Goal: Transaction & Acquisition: Book appointment/travel/reservation

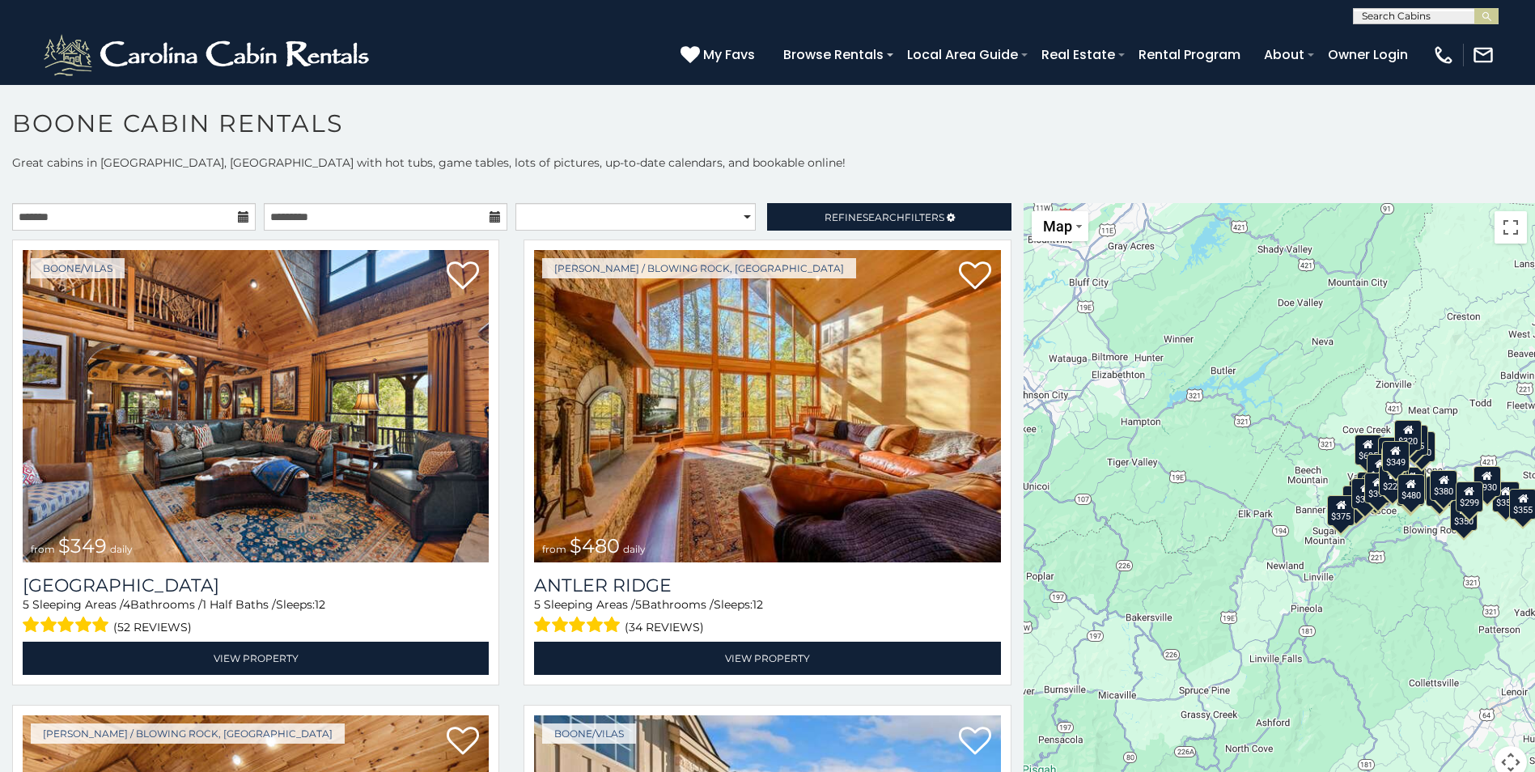
click at [238, 223] on icon at bounding box center [243, 216] width 11 height 11
click at [238, 214] on icon at bounding box center [243, 216] width 11 height 11
click at [238, 217] on icon at bounding box center [243, 216] width 11 height 11
click at [238, 216] on icon at bounding box center [243, 216] width 11 height 11
click at [56, 223] on input "text" at bounding box center [134, 217] width 244 height 28
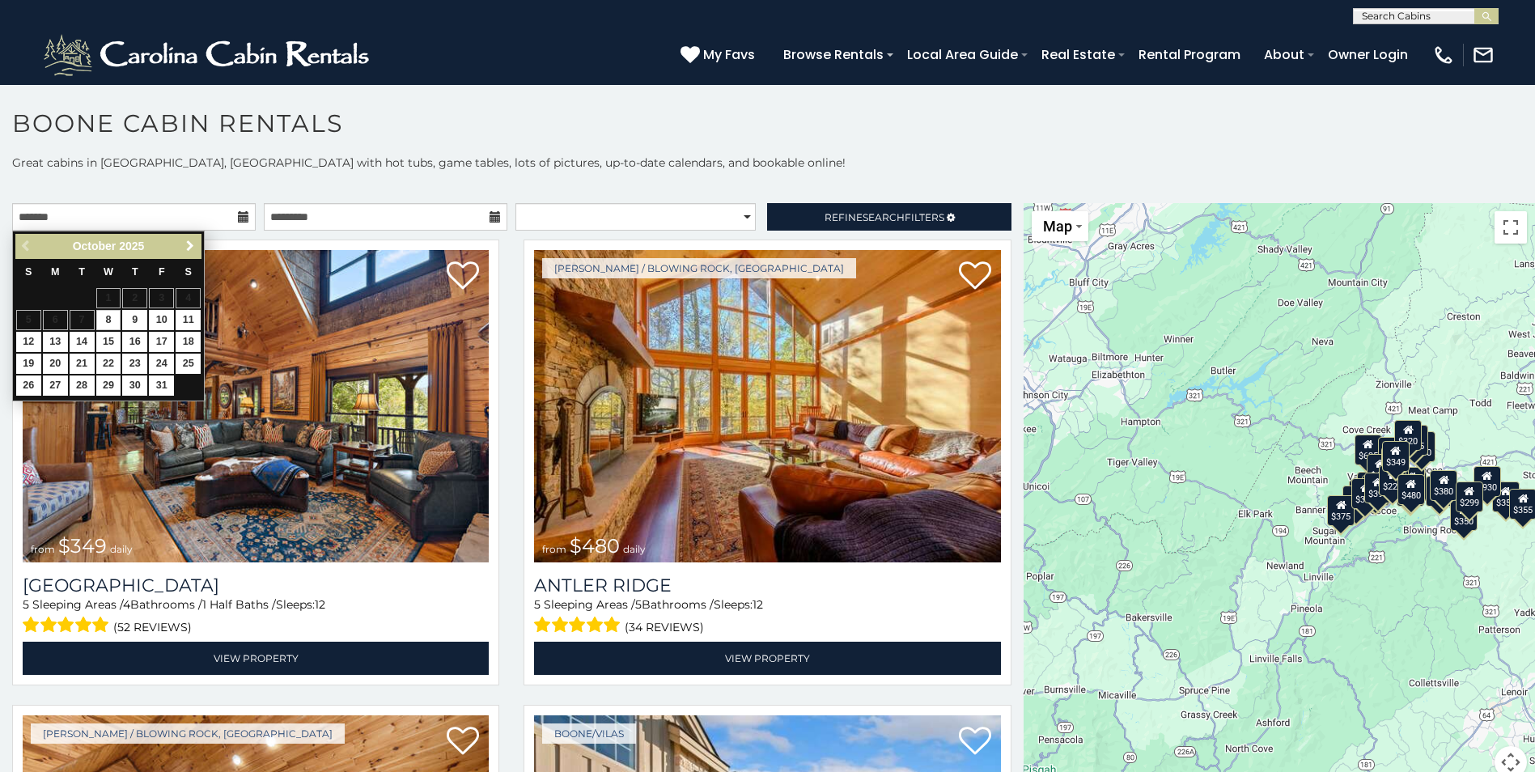
click at [184, 245] on span "Next" at bounding box center [190, 246] width 13 height 13
click at [163, 337] on link "19" at bounding box center [161, 342] width 25 height 20
type input "**********"
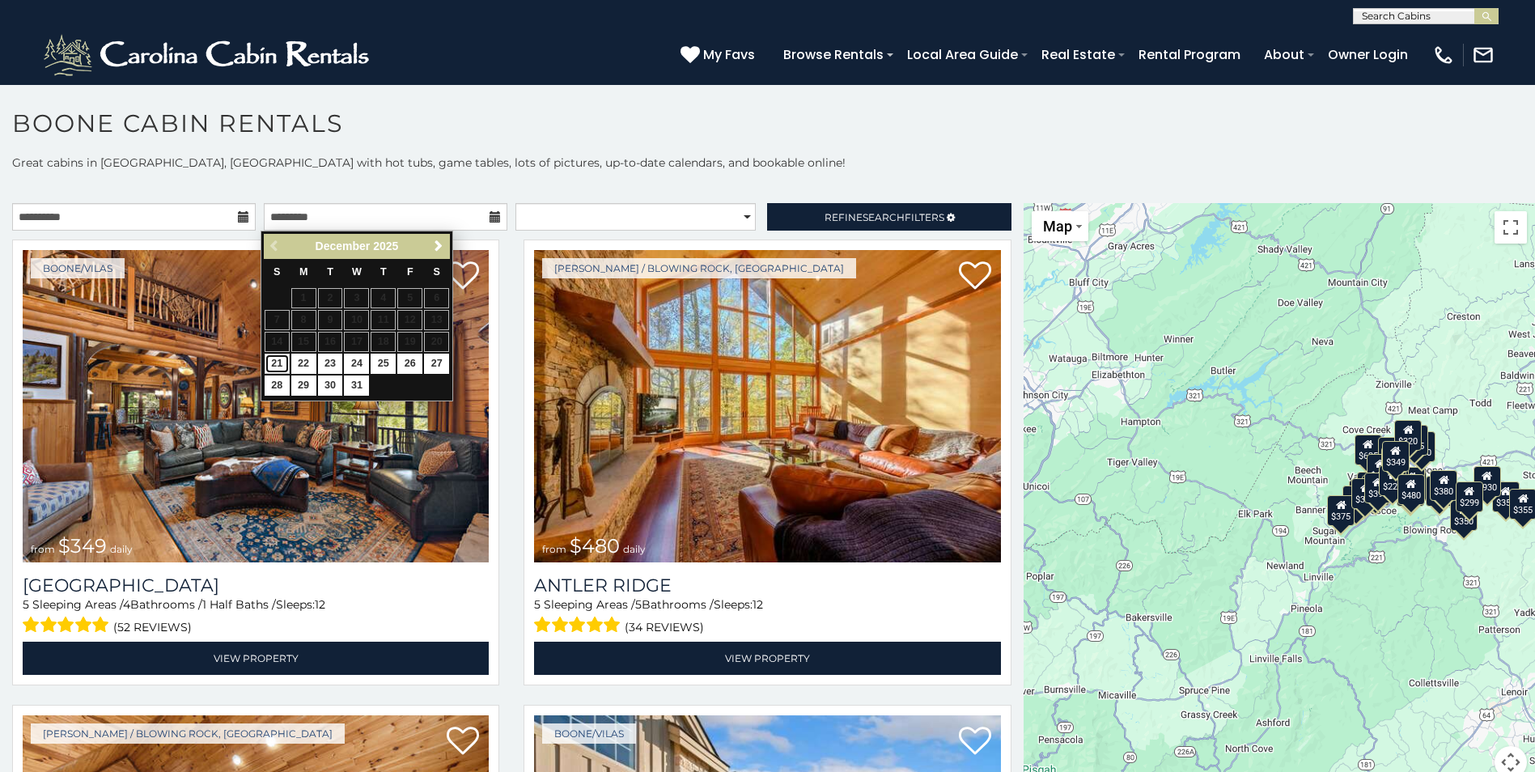
click at [277, 360] on link "21" at bounding box center [277, 364] width 25 height 20
type input "**********"
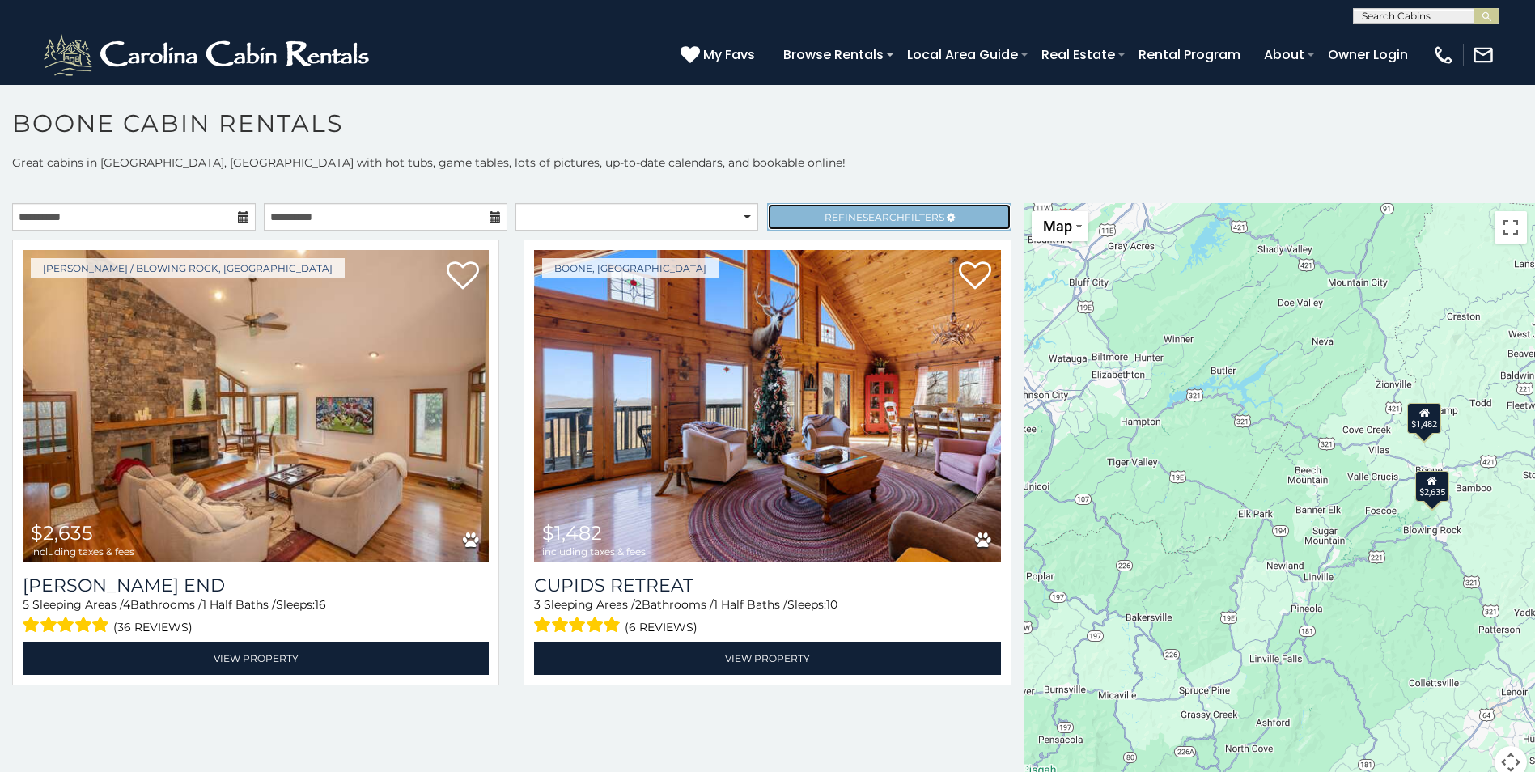
click at [842, 223] on link "Refine Search Filters" at bounding box center [889, 217] width 244 height 28
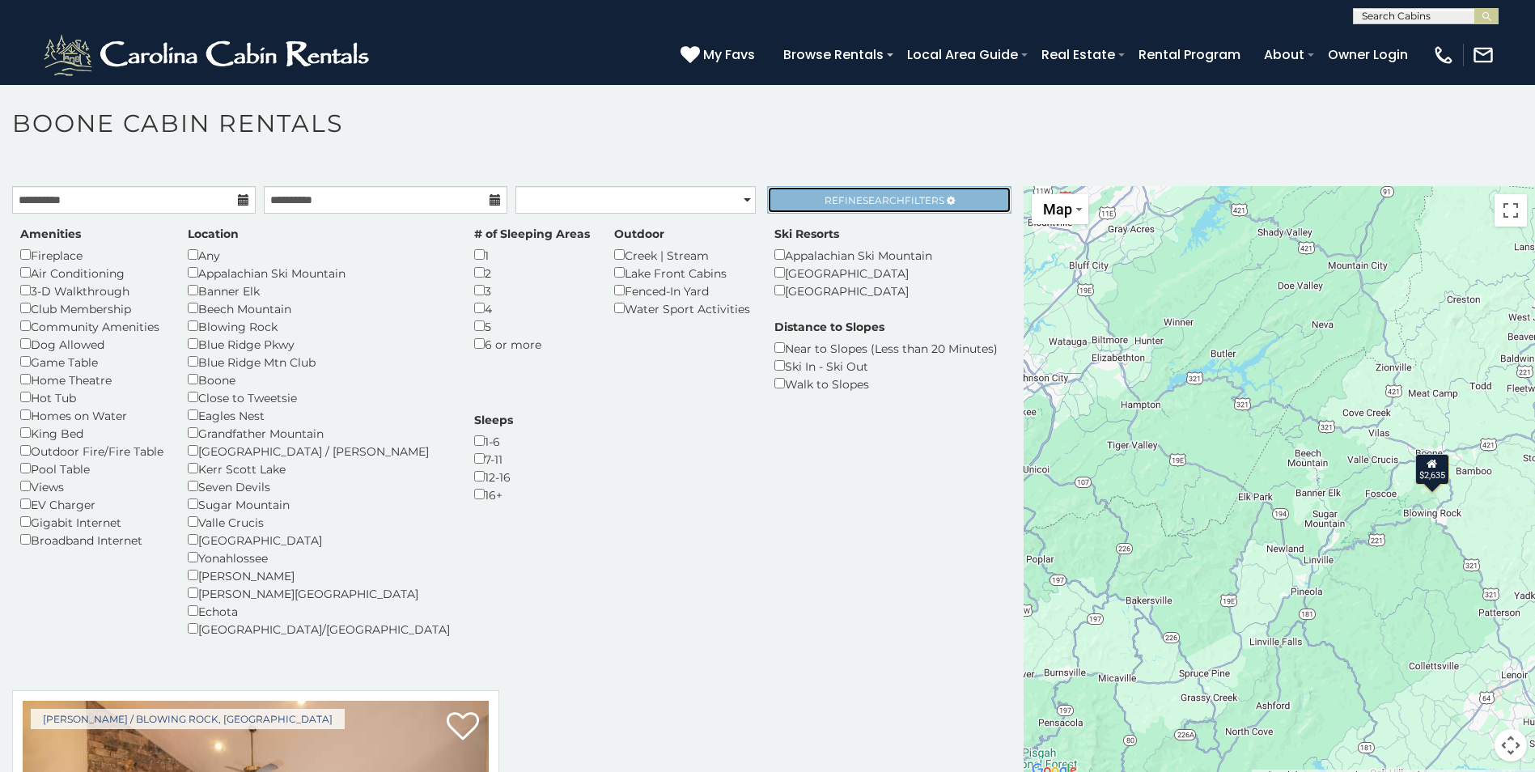
click at [826, 204] on span "Refine Search Filters" at bounding box center [885, 200] width 120 height 12
